Goal: Find contact information: Find contact information

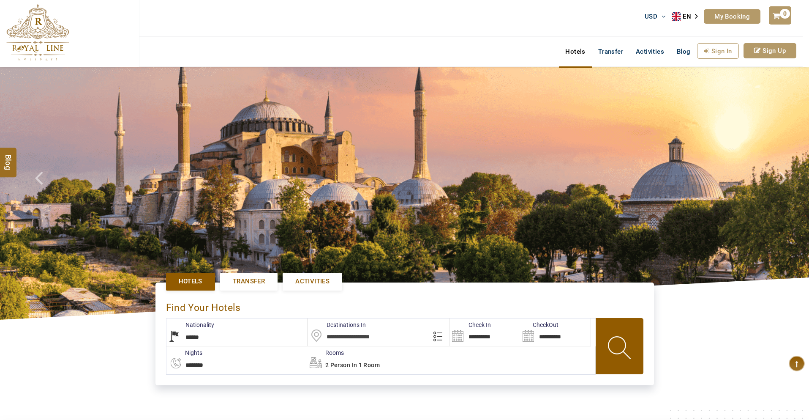
select select "******"
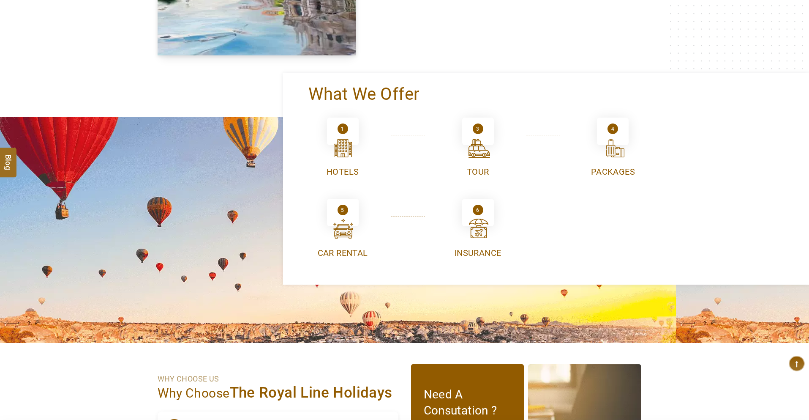
type input "**********"
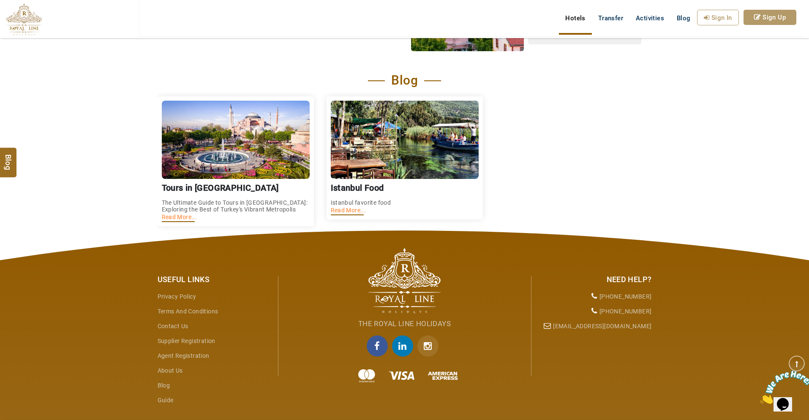
scroll to position [0, 0]
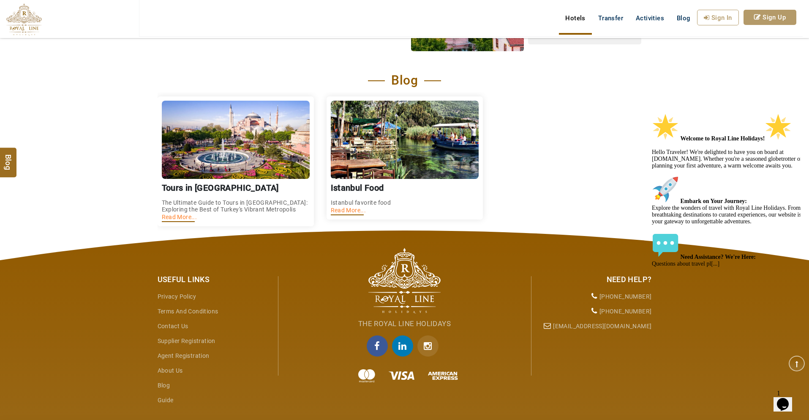
click at [652, 113] on icon "Chat attention grabber" at bounding box center [652, 113] width 0 height 0
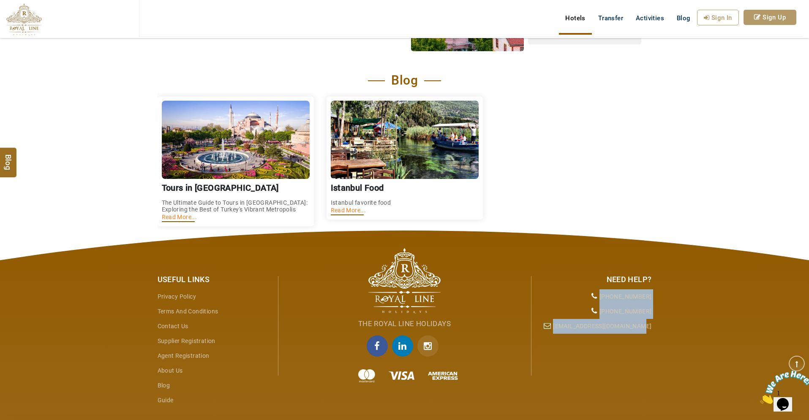
drag, startPoint x: 680, startPoint y: 306, endPoint x: 600, endPoint y: 312, distance: 80.1
click at [600, 312] on div "Useful Links Privacy Policy Terms and Conditions Contact Us Supplier Registrati…" at bounding box center [404, 341] width 809 height 222
drag, startPoint x: 684, startPoint y: 316, endPoint x: 700, endPoint y: 317, distance: 15.3
click at [685, 317] on div "Useful Links Privacy Policy Terms and Conditions Contact Us Supplier Registrati…" at bounding box center [404, 341] width 809 height 222
drag, startPoint x: 696, startPoint y: 317, endPoint x: 662, endPoint y: 309, distance: 35.1
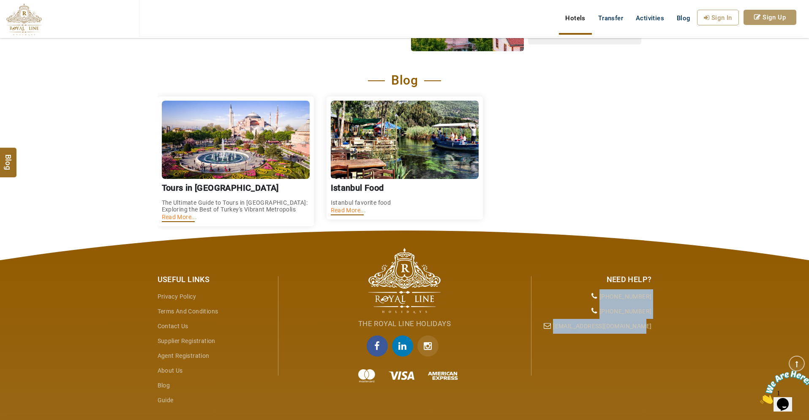
click at [601, 309] on div "Useful Links Privacy Policy Terms and Conditions Contact Us Supplier Registrati…" at bounding box center [404, 341] width 809 height 222
click at [750, 309] on div "Useful Links Privacy Policy Terms and Conditions Contact Us Supplier Registrati…" at bounding box center [404, 341] width 809 height 222
drag, startPoint x: 658, startPoint y: 311, endPoint x: 599, endPoint y: 315, distance: 59.4
click at [599, 315] on div "Need Help? [PHONE_NUMBER] [PHONE_NUMBER] [EMAIL_ADDRESS][DOMAIN_NAME]" at bounding box center [595, 300] width 127 height 65
copy li "[PHONE_NUMBER]"
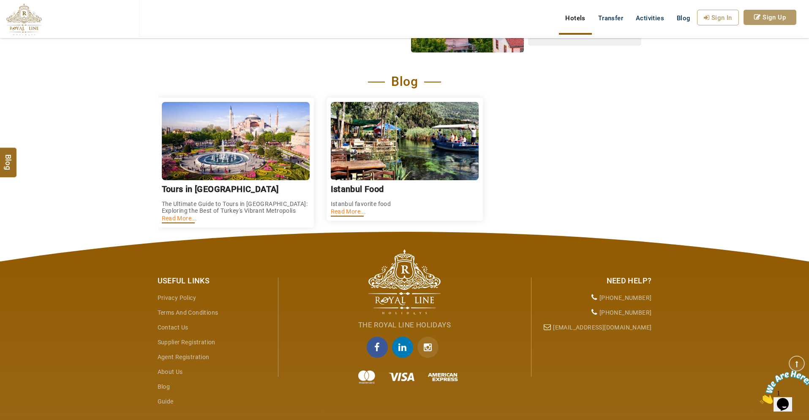
scroll to position [1218, 0]
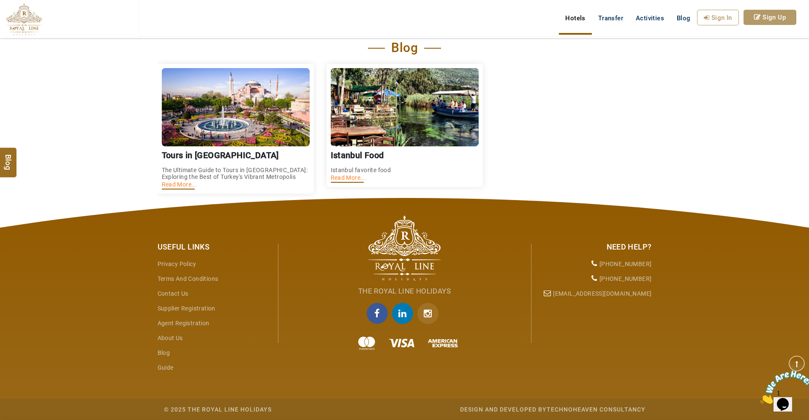
click at [695, 280] on div "Useful Links Privacy Policy Terms and Conditions Contact Us Supplier Registrati…" at bounding box center [404, 309] width 809 height 222
drag, startPoint x: 666, startPoint y: 280, endPoint x: 608, endPoint y: 275, distance: 58.6
click at [608, 275] on div "Useful Links Privacy Policy Terms and Conditions Contact Us Supplier Registrati…" at bounding box center [404, 309] width 809 height 222
click at [708, 279] on div "Useful Links Privacy Policy Terms and Conditions Contact Us Supplier Registrati…" at bounding box center [404, 309] width 809 height 222
drag, startPoint x: 673, startPoint y: 276, endPoint x: 599, endPoint y: 280, distance: 73.2
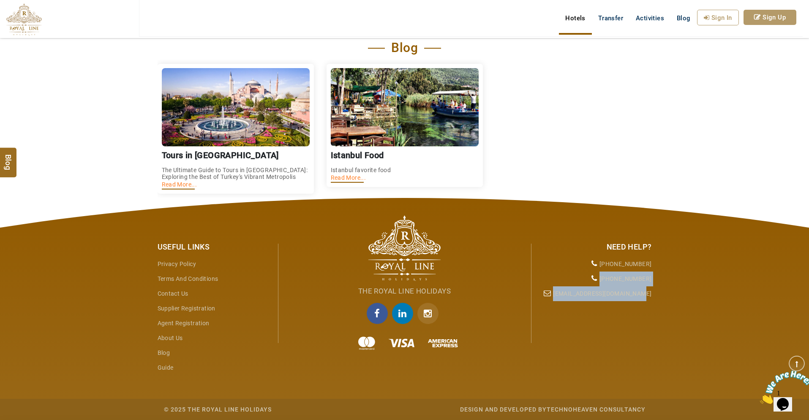
click at [599, 280] on div "Useful Links Privacy Policy Terms and Conditions Contact Us Supplier Registrati…" at bounding box center [404, 309] width 809 height 222
click at [725, 287] on div "Useful Links Privacy Policy Terms and Conditions Contact Us Supplier Registrati…" at bounding box center [404, 309] width 809 height 222
drag, startPoint x: 654, startPoint y: 279, endPoint x: 603, endPoint y: 280, distance: 50.7
click at [603, 280] on div "Need Help? [PHONE_NUMBER] [PHONE_NUMBER] [EMAIL_ADDRESS][DOMAIN_NAME]" at bounding box center [595, 268] width 127 height 65
copy li "[PHONE_NUMBER]"
